Goal: Information Seeking & Learning: Learn about a topic

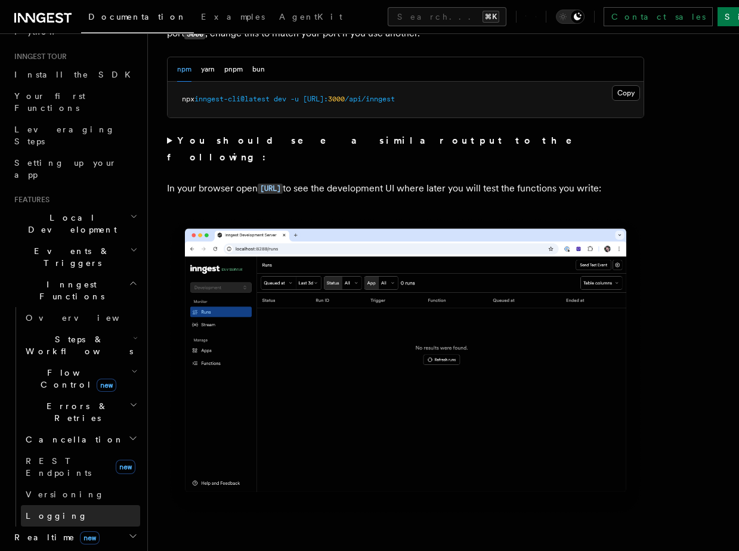
scroll to position [179, 0]
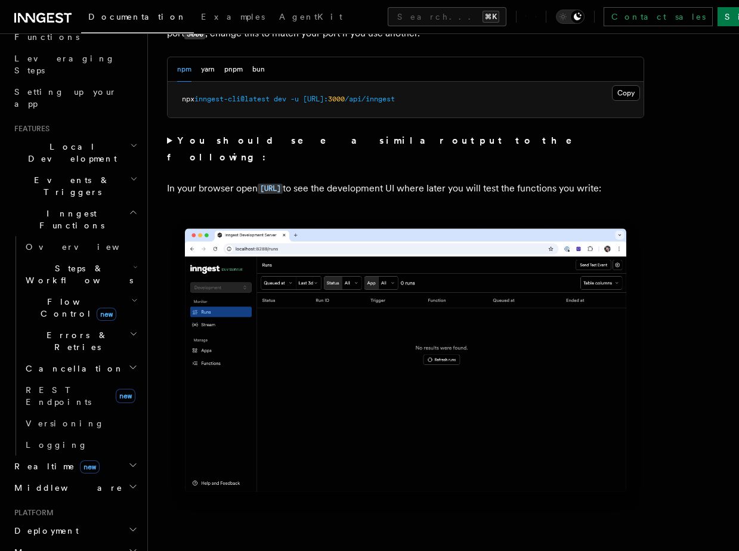
click at [63, 520] on h2 "Deployment" at bounding box center [75, 530] width 131 height 21
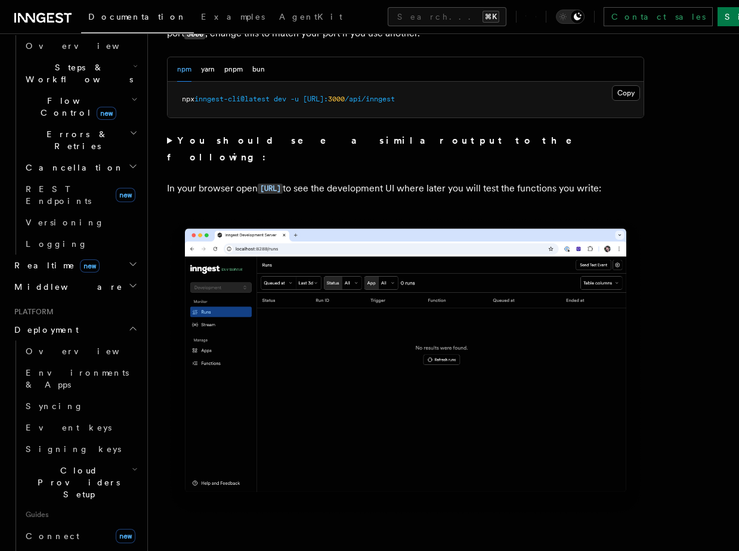
scroll to position [380, 0]
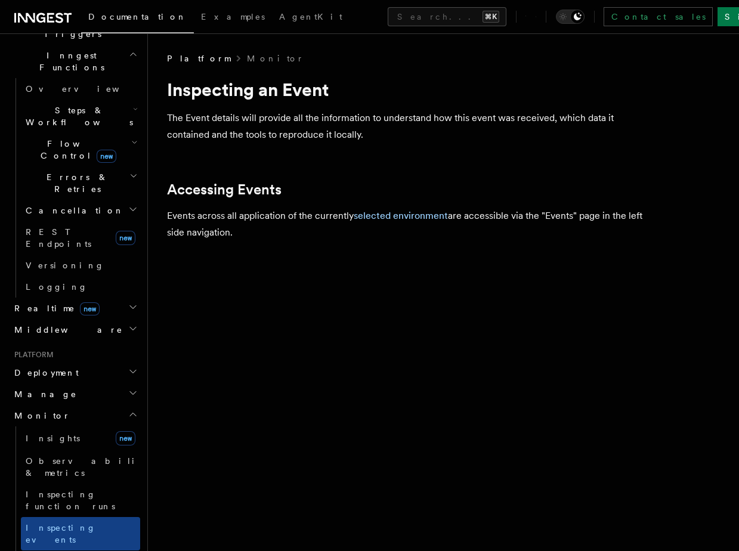
scroll to position [234, 0]
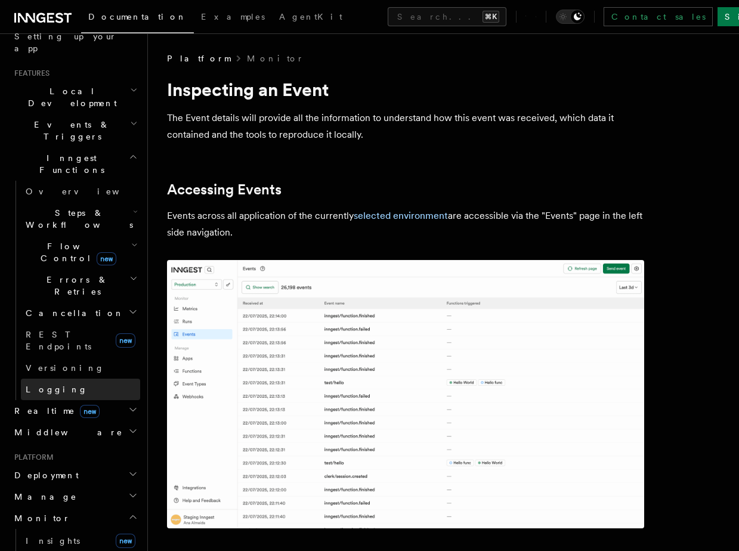
click at [42, 385] on span "Logging" at bounding box center [57, 390] width 62 height 10
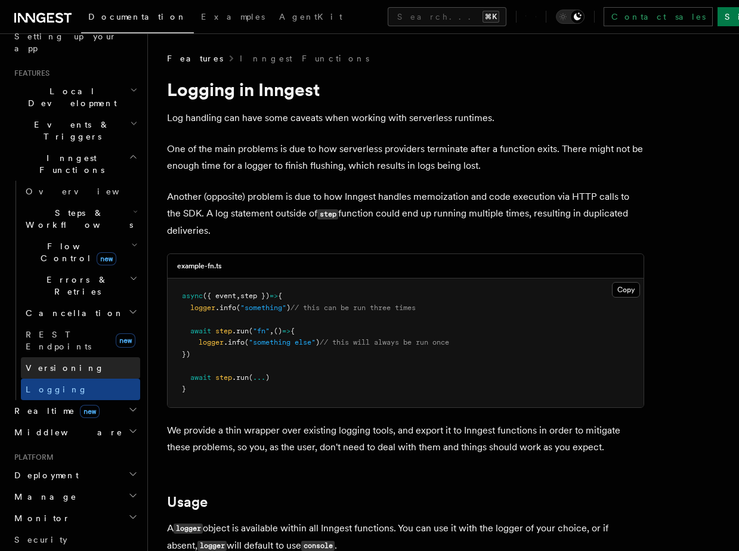
click at [45, 357] on link "Versioning" at bounding box center [80, 367] width 119 height 21
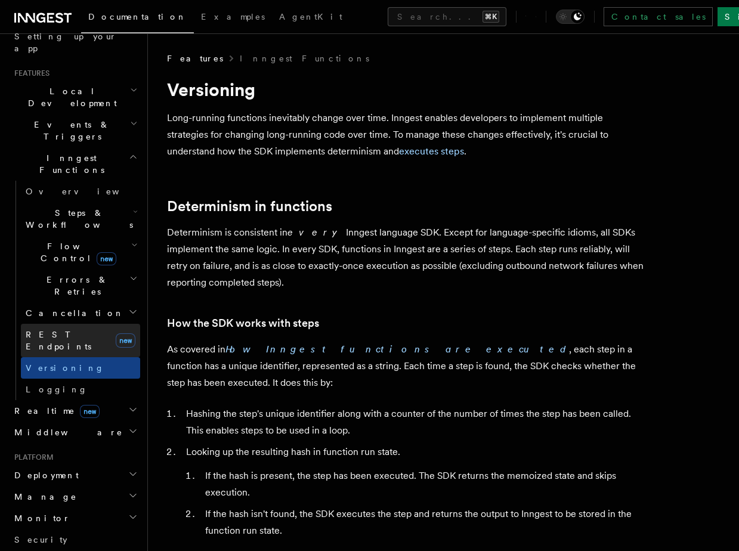
click at [43, 324] on link "REST Endpoints new" at bounding box center [80, 340] width 119 height 33
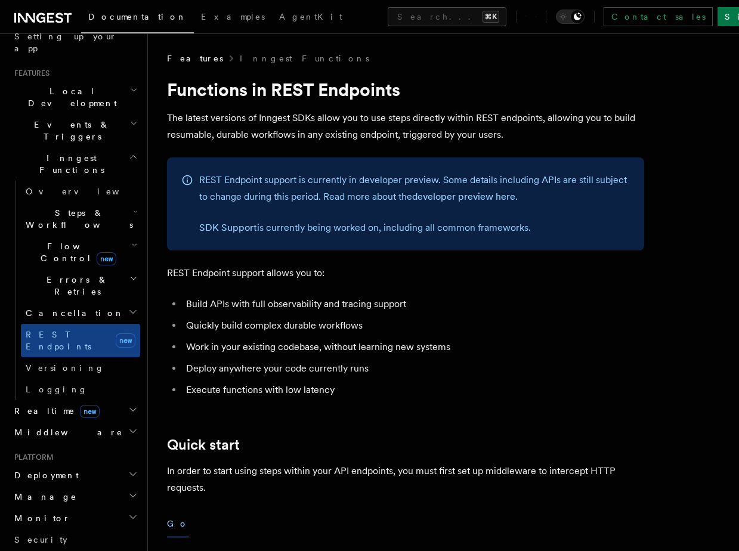
click at [42, 302] on h2 "Cancellation" at bounding box center [80, 312] width 119 height 21
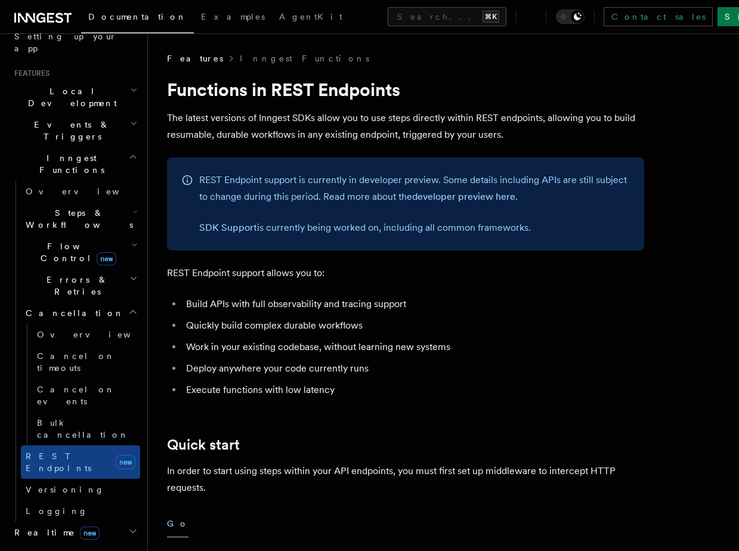
click at [43, 307] on span "Cancellation" at bounding box center [72, 313] width 103 height 12
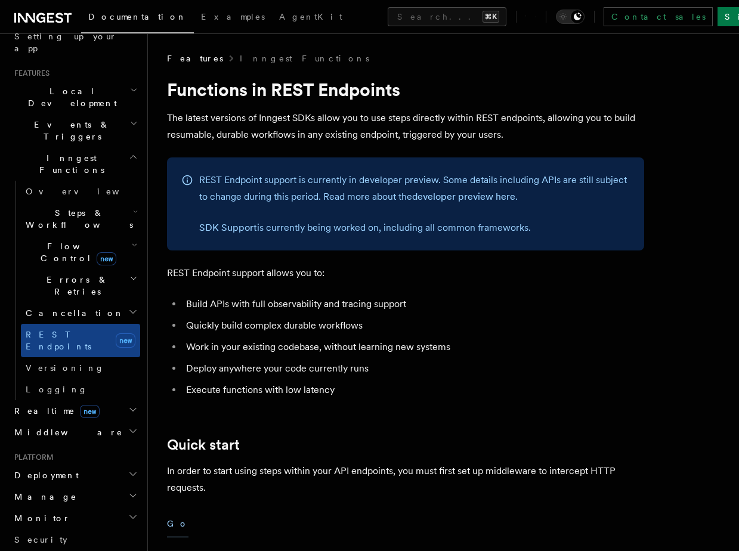
click at [43, 307] on span "Cancellation" at bounding box center [72, 313] width 103 height 12
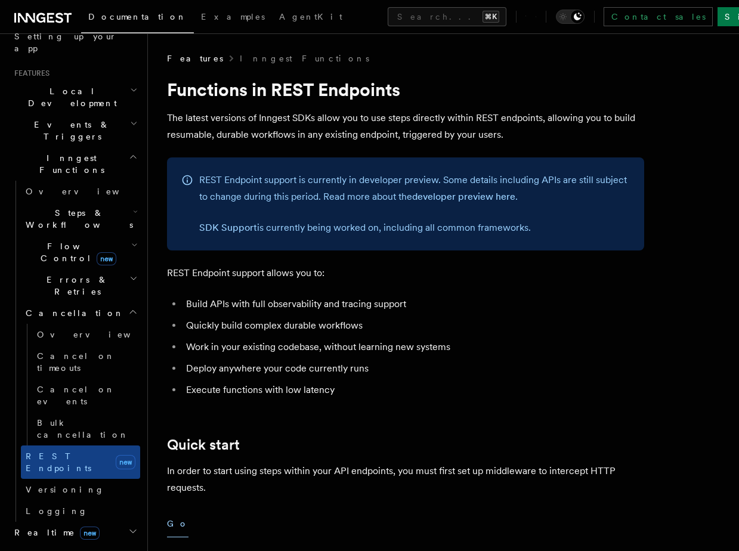
click at [43, 307] on span "Cancellation" at bounding box center [72, 313] width 103 height 12
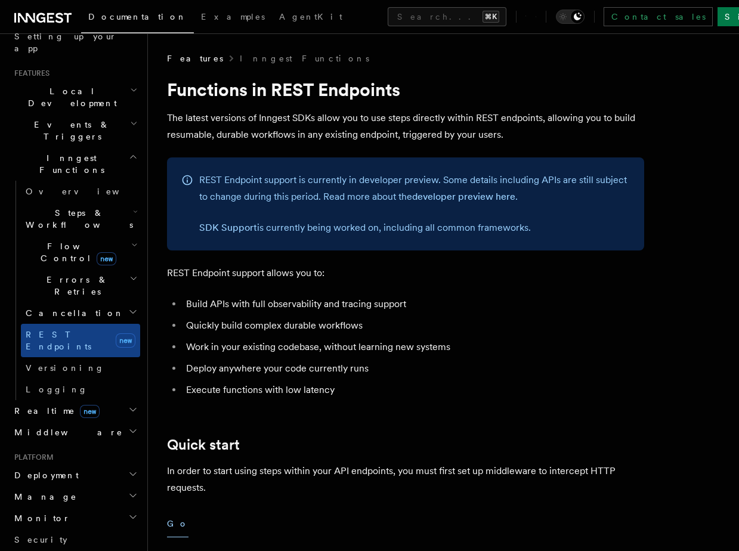
click at [48, 269] on h2 "Errors & Retries" at bounding box center [80, 285] width 119 height 33
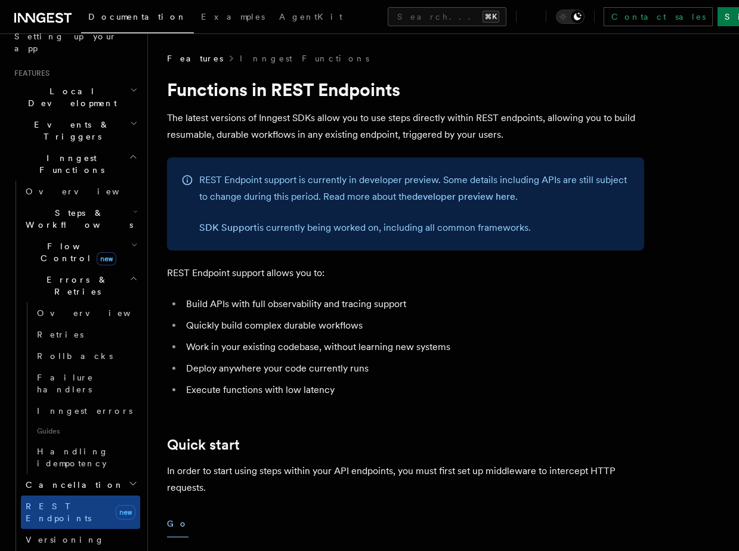
click at [48, 269] on h2 "Errors & Retries" at bounding box center [80, 285] width 119 height 33
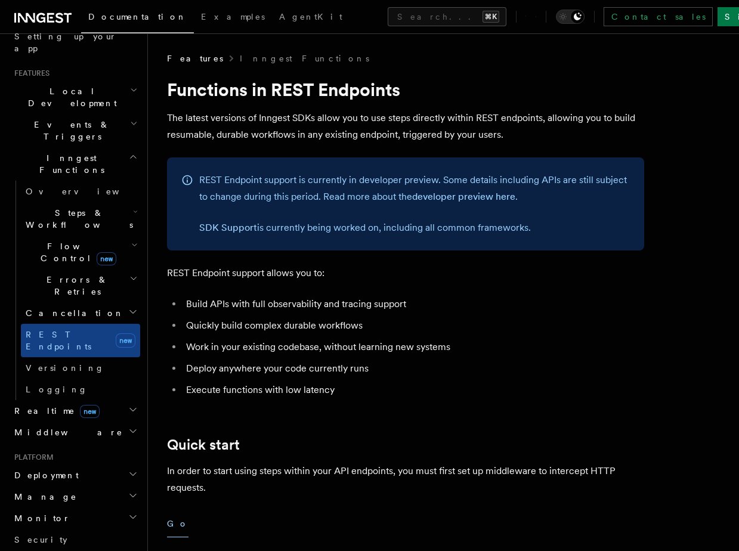
click at [47, 240] on span "Flow Control new" at bounding box center [76, 252] width 110 height 24
click at [86, 207] on span "Steps & Workflows" at bounding box center [77, 219] width 112 height 24
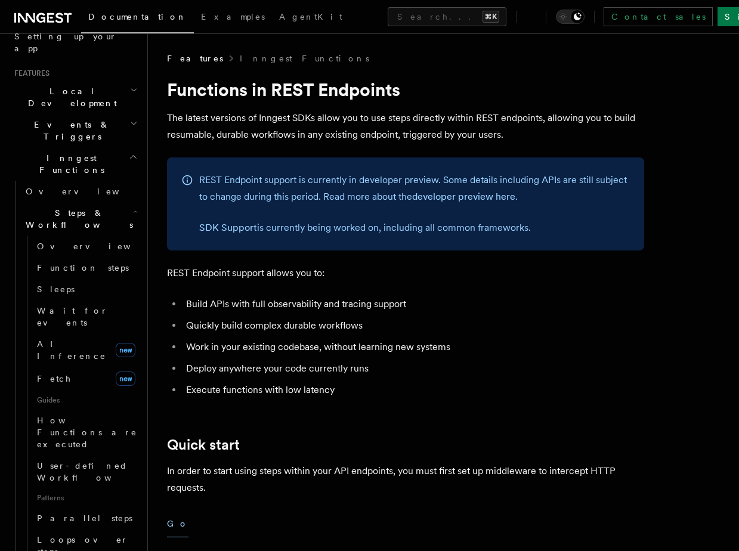
click at [86, 207] on span "Steps & Workflows" at bounding box center [77, 219] width 112 height 24
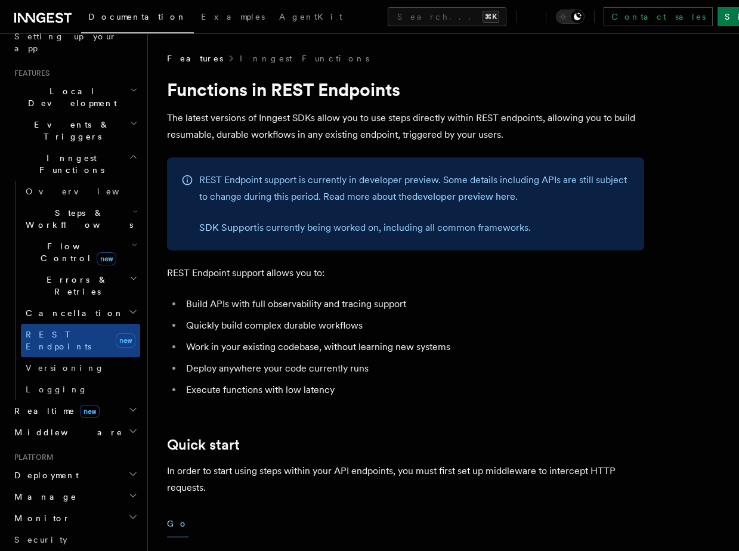
click at [85, 207] on span "Steps & Workflows" at bounding box center [77, 219] width 112 height 24
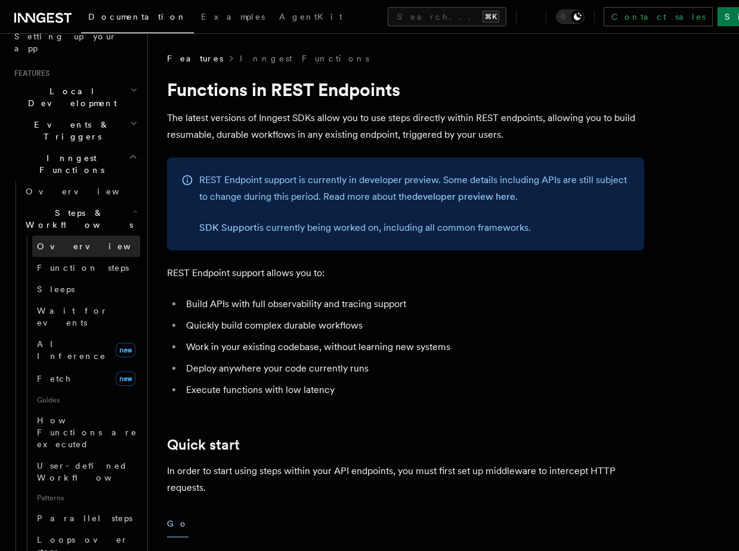
click at [78, 236] on link "Overview" at bounding box center [86, 246] width 108 height 21
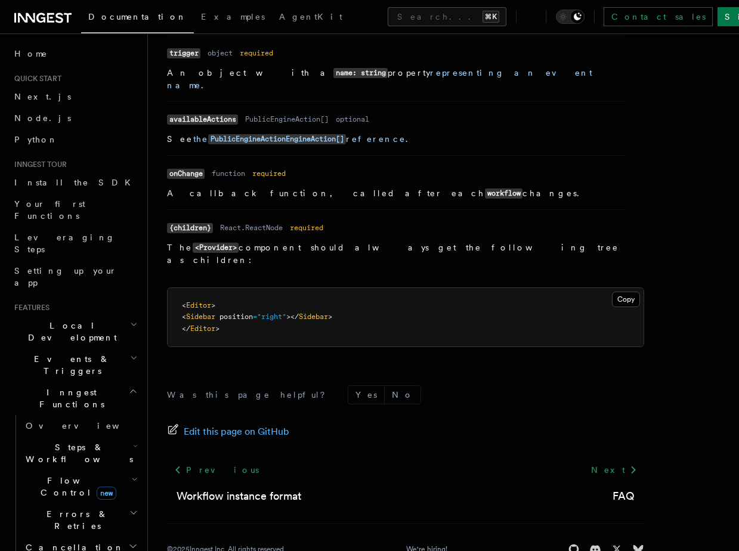
scroll to position [1068, 0]
